Goal: Task Accomplishment & Management: Complete application form

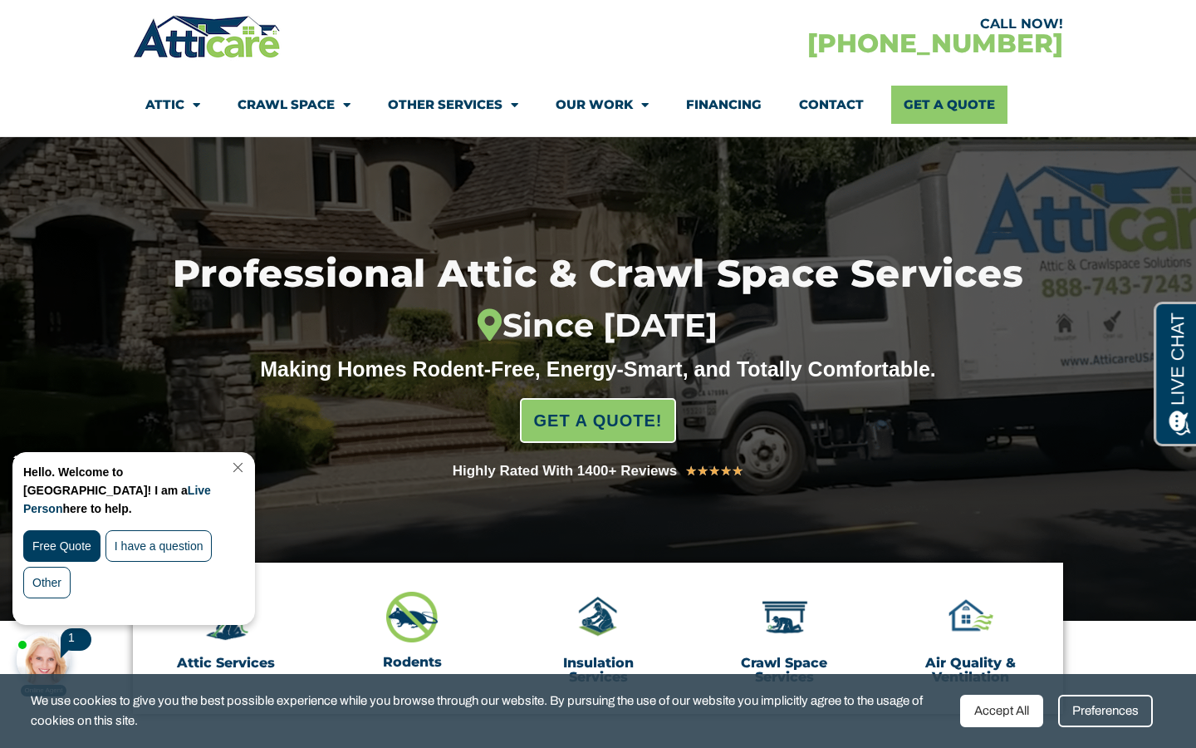
scroll to position [90, 0]
click at [248, 464] on link "Close Chat" at bounding box center [236, 467] width 22 height 12
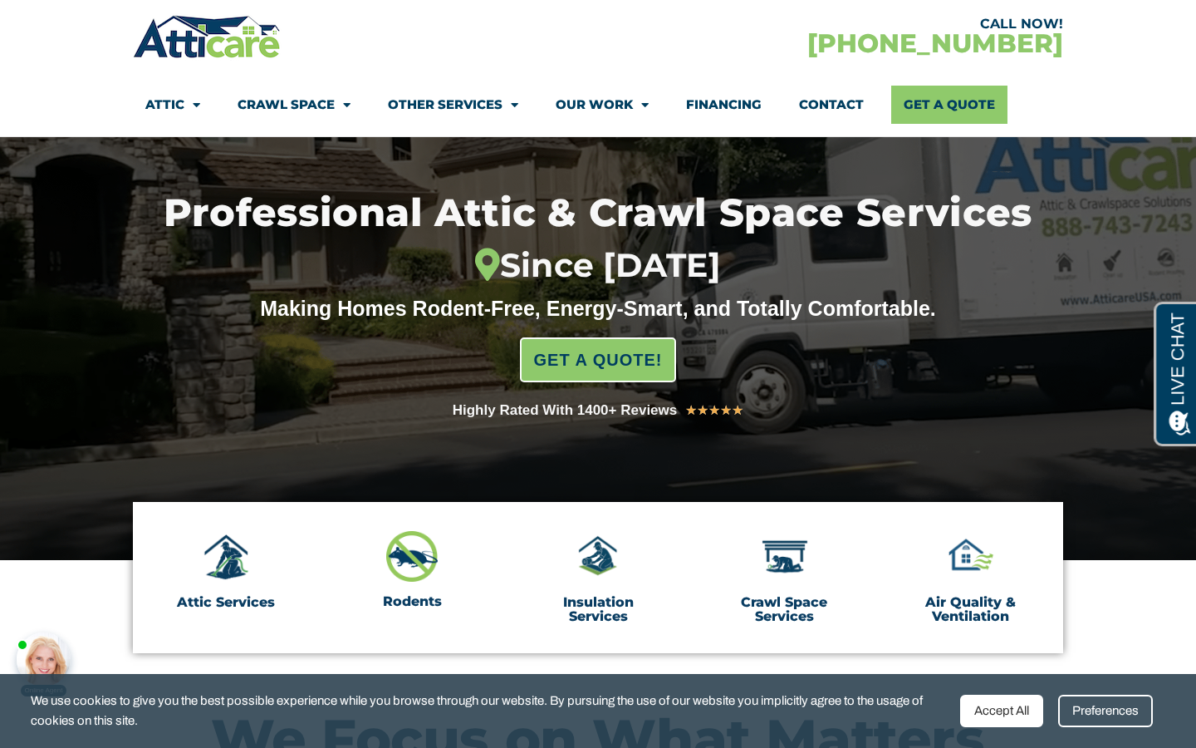
scroll to position [154, 0]
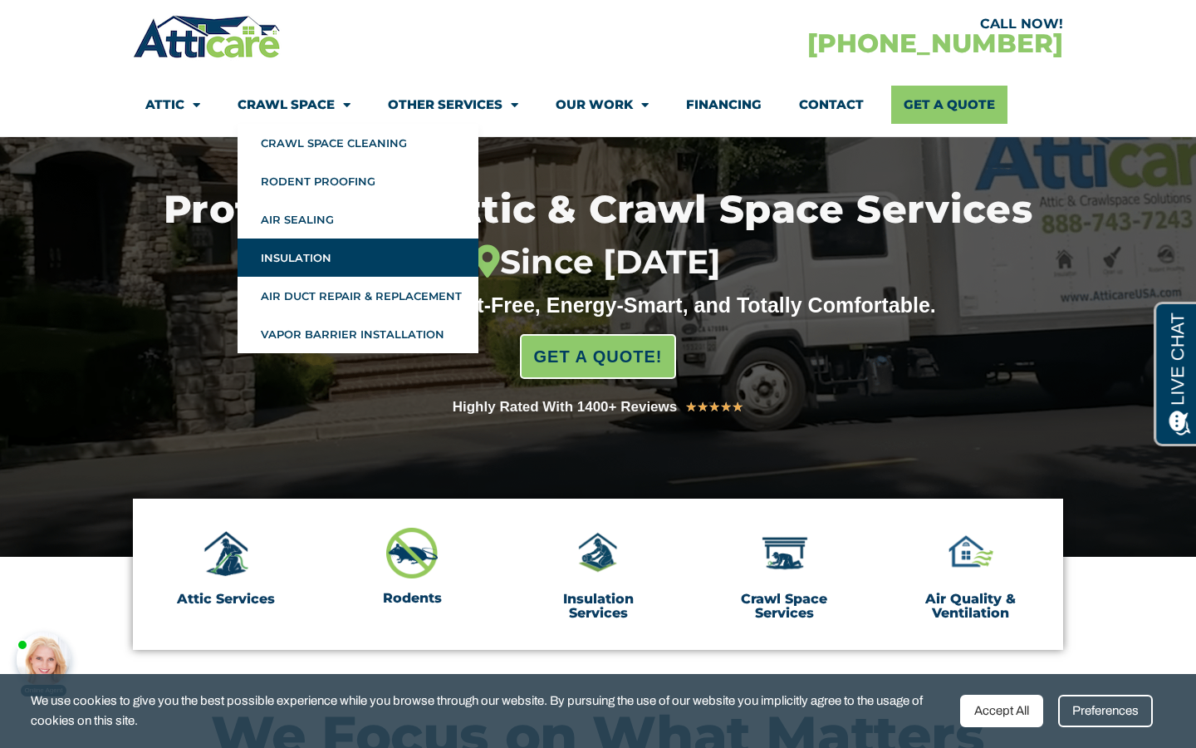
click at [295, 238] on link "Insulation" at bounding box center [358, 257] width 241 height 38
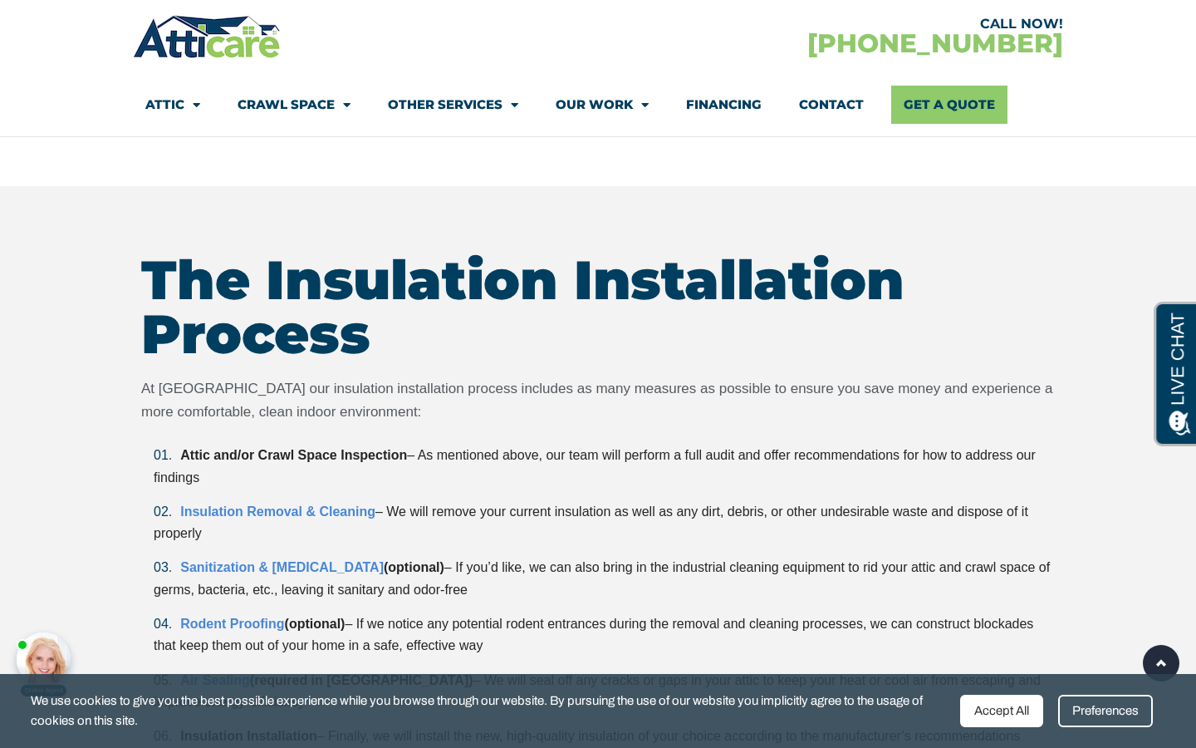
scroll to position [3856, 0]
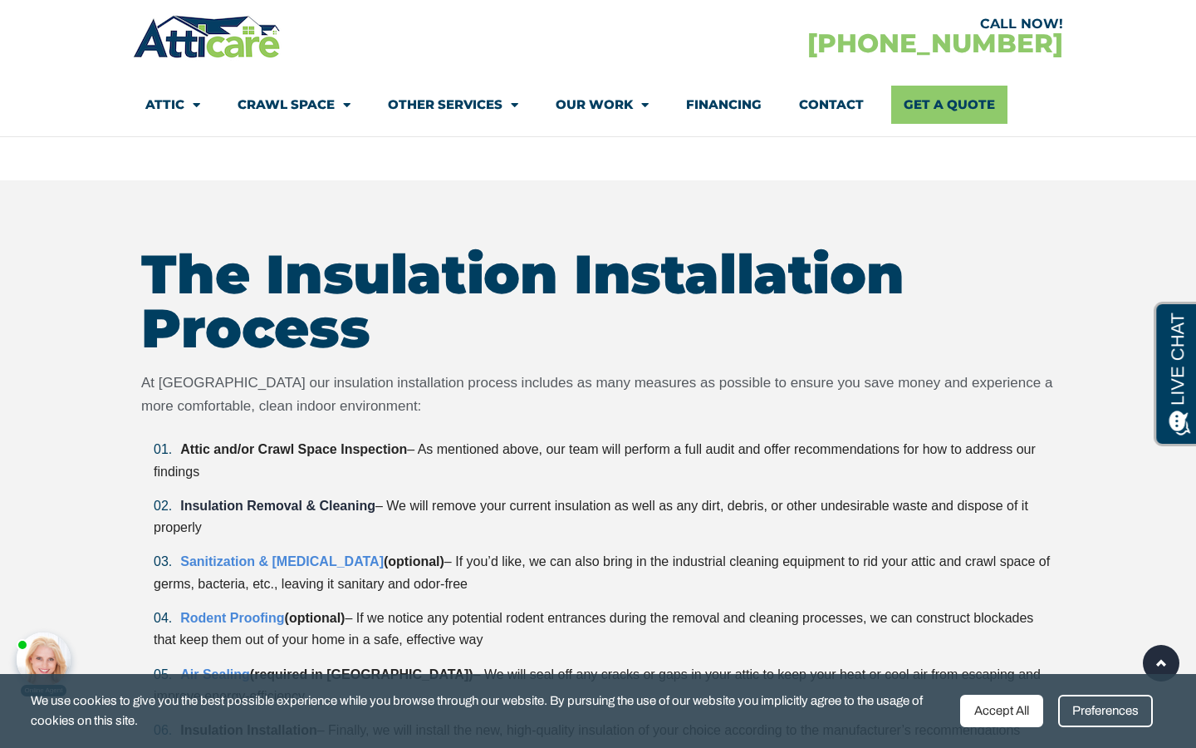
click at [268, 498] on link "Insulation Removal & Cleaning" at bounding box center [277, 505] width 195 height 14
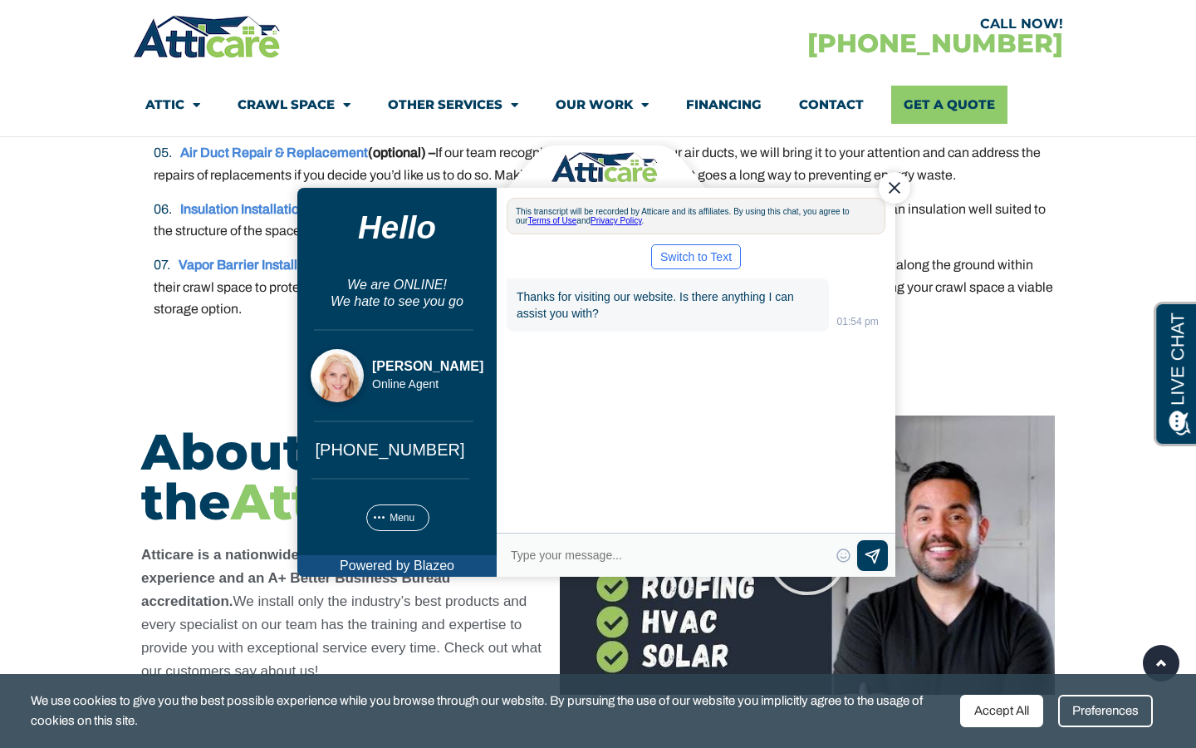
click at [893, 192] on div "Close Chat" at bounding box center [895, 188] width 32 height 32
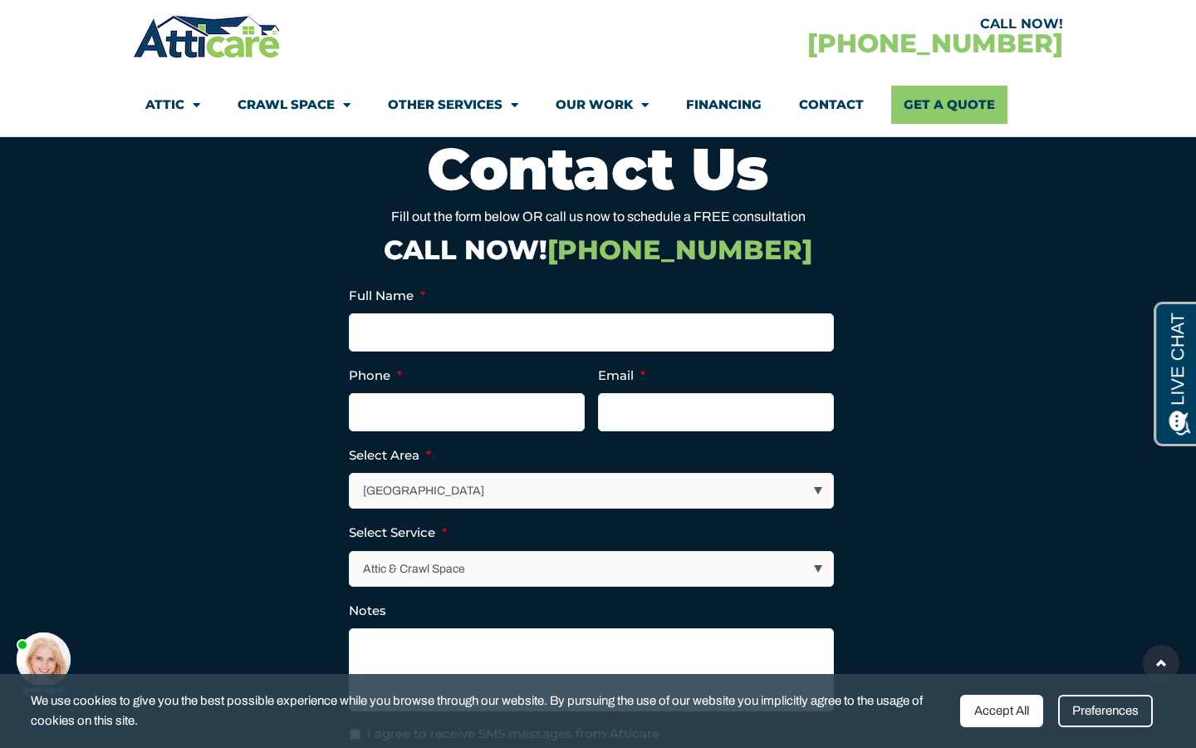
scroll to position [5995, 0]
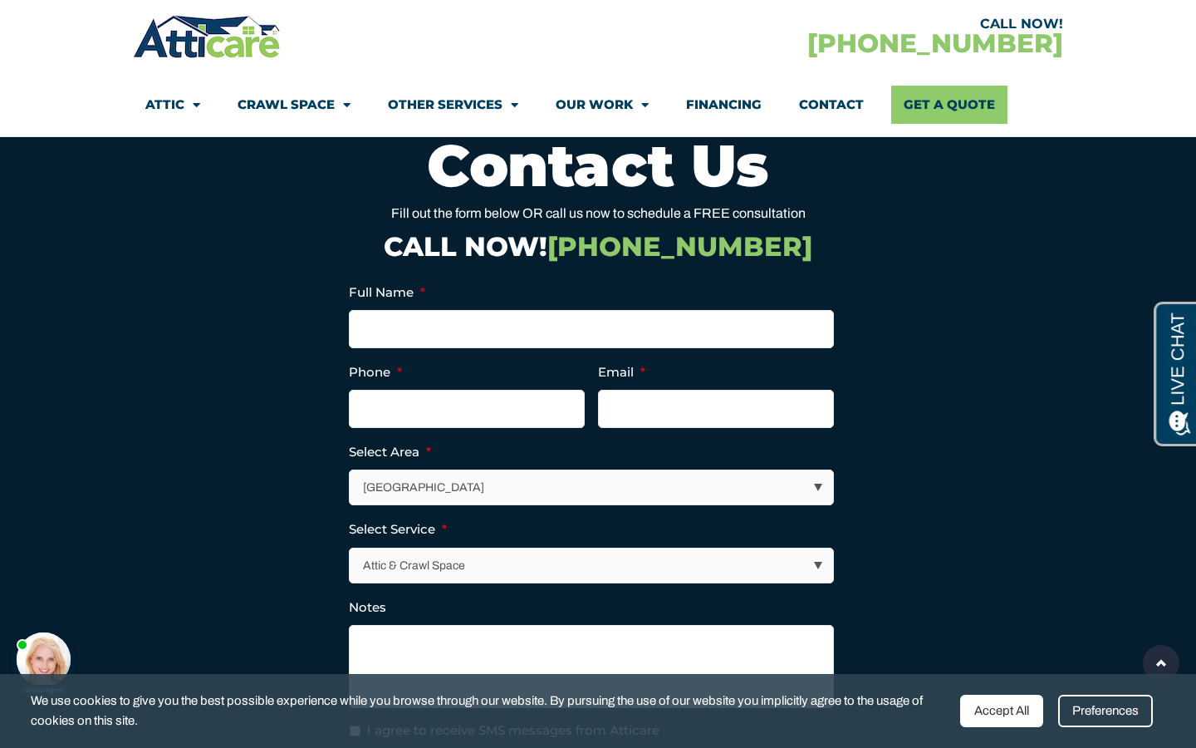
select select "[US_STATE] / [US_STATE][GEOGRAPHIC_DATA]"
select select "Attic & Crawl Space"
type input "Jim Catalano"
type input "(212) ___-____"
click at [584, 452] on li "Select Area * Los Angeles Area San Francisco Bay Area New Jersey / New York Are…" at bounding box center [598, 473] width 498 height 64
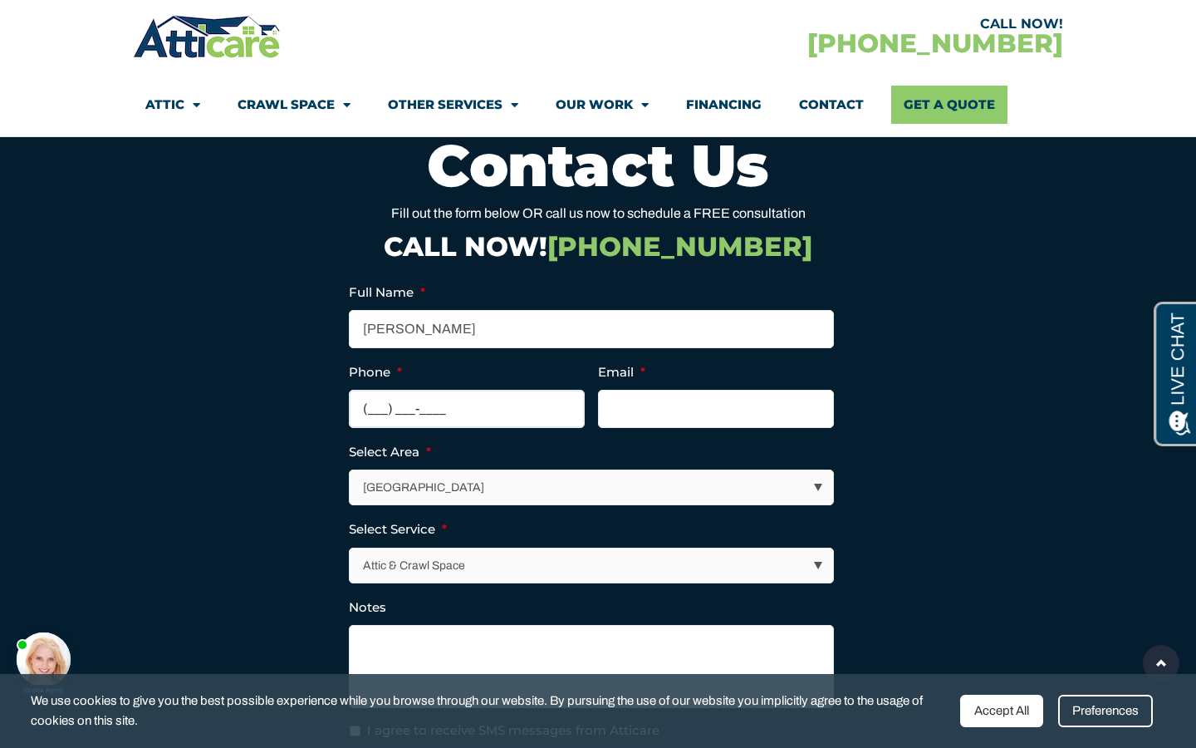
click at [414, 405] on input "(___) ___-____" at bounding box center [467, 409] width 236 height 38
type input "(212) 920-6991"
click at [908, 297] on section "Full Name * Jim Catalano Phone * (212) 920-6991 Email * Select Area * Los Angel…" at bounding box center [598, 545] width 914 height 555
